Goal: Navigation & Orientation: Find specific page/section

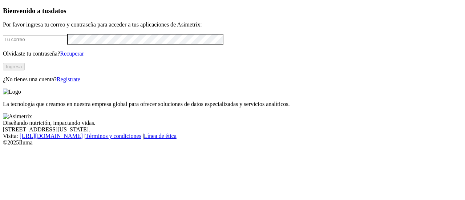
type input "[PERSON_NAME][EMAIL_ADDRESS][PERSON_NAME][DOMAIN_NAME]"
click at [25, 70] on button "Ingresa" at bounding box center [14, 67] width 22 height 8
